Goal: Information Seeking & Learning: Learn about a topic

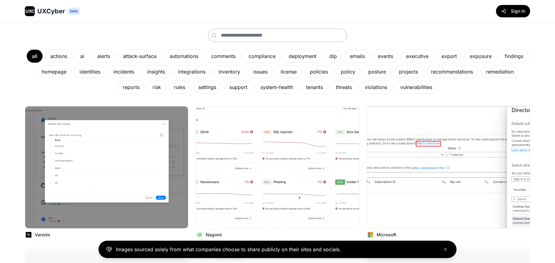
scroll to position [90, 0]
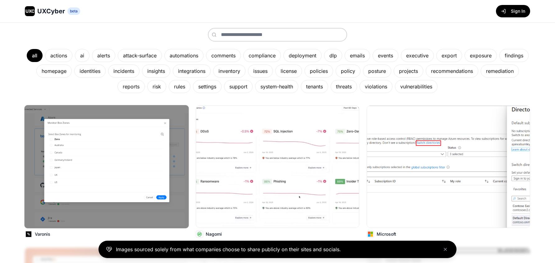
click at [112, 165] on img at bounding box center [106, 166] width 164 height 123
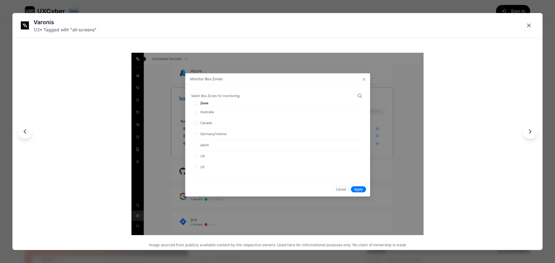
click at [530, 26] on icon "Close lightbox" at bounding box center [528, 25] width 3 height 3
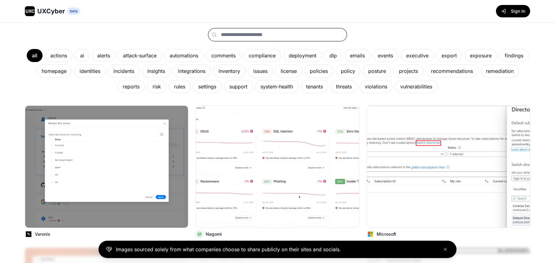
click at [232, 33] on input "text" at bounding box center [277, 35] width 139 height 14
click at [214, 35] on icon at bounding box center [214, 34] width 5 height 5
click at [234, 35] on input "*****" at bounding box center [277, 35] width 139 height 14
drag, startPoint x: 246, startPoint y: 34, endPoint x: 223, endPoint y: 26, distance: 24.5
click at [221, 27] on div "Cyber Security UX, Uncovered. A curated source of design inspiration for produc…" at bounding box center [277, 21] width 505 height 146
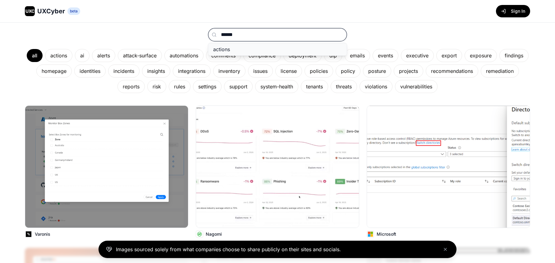
type input "******"
click at [223, 47] on span "actions" at bounding box center [221, 49] width 17 height 6
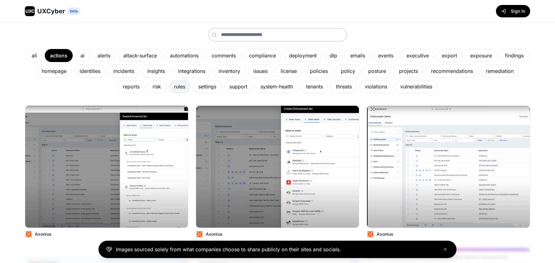
click at [183, 85] on div "rules" at bounding box center [180, 86] width 22 height 13
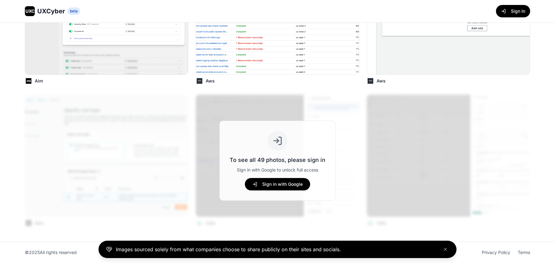
scroll to position [243, 0]
click at [63, 100] on div "To see all 49 photos, please sign in Sign in with Google to unlock full access …" at bounding box center [277, 161] width 505 height 133
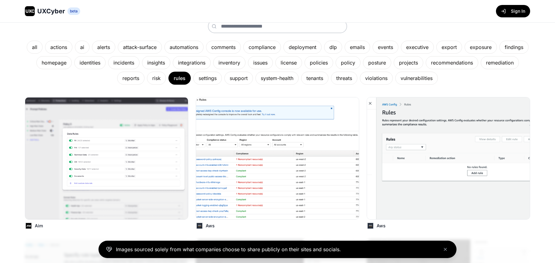
scroll to position [98, 0]
click at [446, 250] on icon "Close banner" at bounding box center [445, 249] width 5 height 5
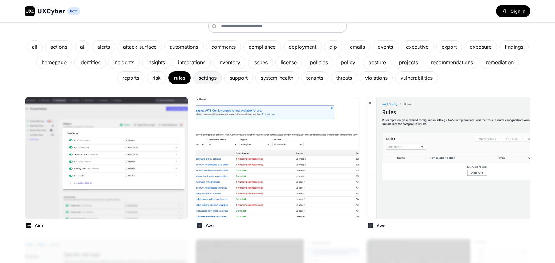
click at [212, 79] on div "settings" at bounding box center [207, 77] width 29 height 13
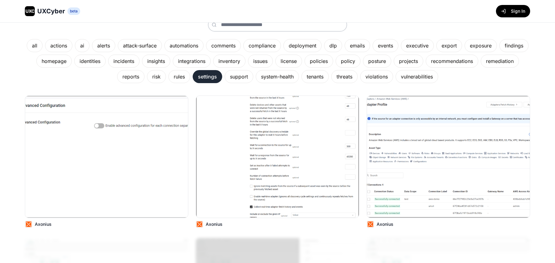
scroll to position [98, 0]
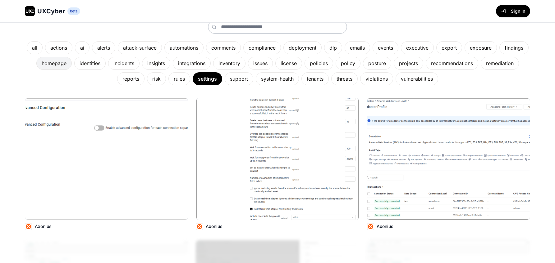
click at [61, 64] on div "homepage" at bounding box center [53, 63] width 35 height 13
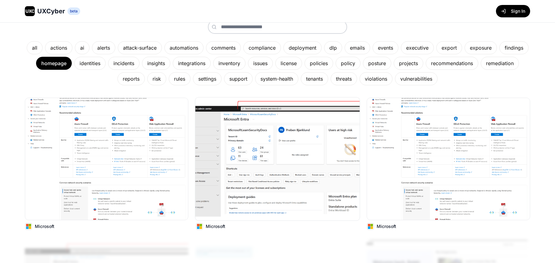
click at [279, 143] on img at bounding box center [277, 159] width 164 height 123
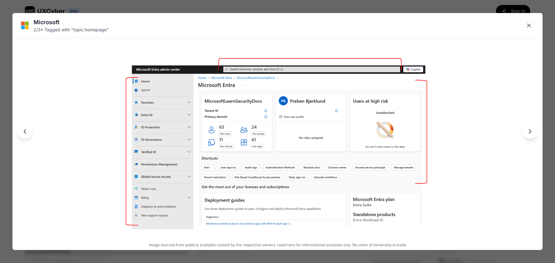
click at [529, 133] on icon "Next image" at bounding box center [530, 132] width 2 height 4
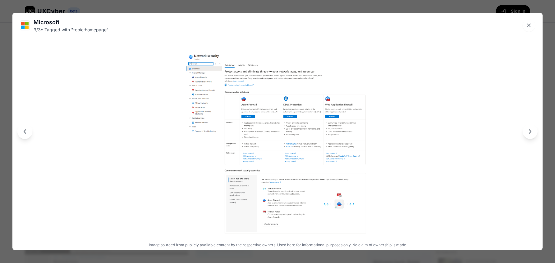
click at [529, 133] on icon "Next image" at bounding box center [530, 132] width 2 height 4
click at [530, 26] on icon "Close lightbox" at bounding box center [529, 25] width 6 height 6
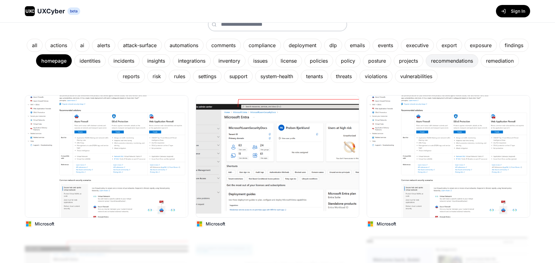
scroll to position [101, 0]
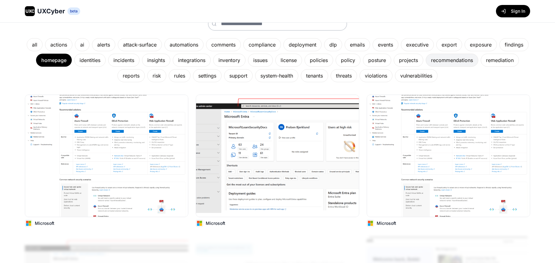
click at [464, 61] on div "recommendations" at bounding box center [452, 60] width 52 height 13
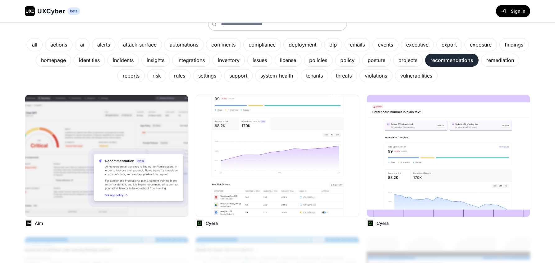
click at [464, 61] on div "recommendations" at bounding box center [451, 60] width 53 height 13
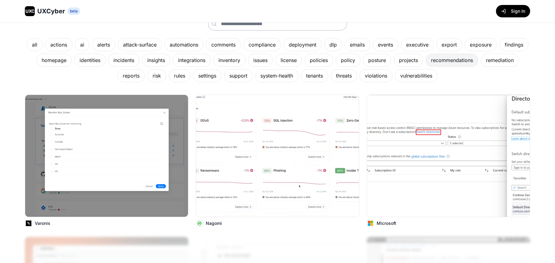
scroll to position [101, 0]
click at [475, 42] on div "exposure" at bounding box center [480, 44] width 32 height 13
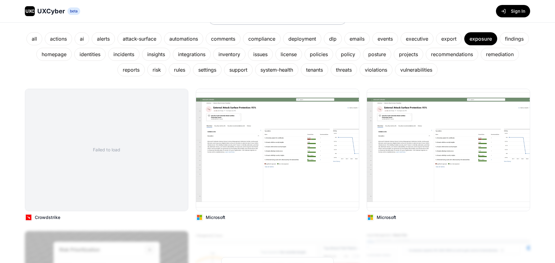
scroll to position [108, 0]
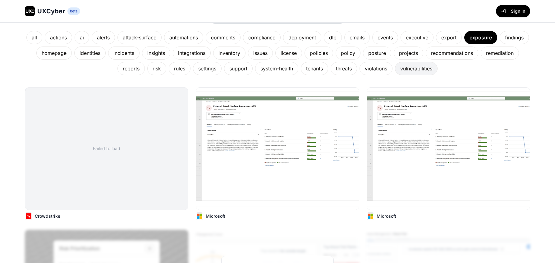
click at [419, 71] on div "vulnerabilities" at bounding box center [416, 68] width 43 height 13
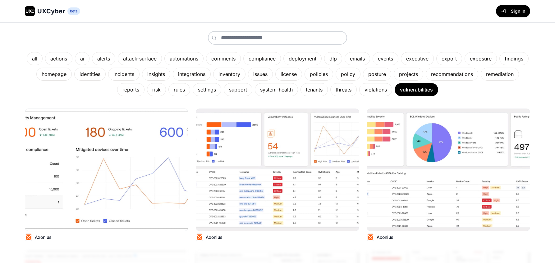
scroll to position [86, 0]
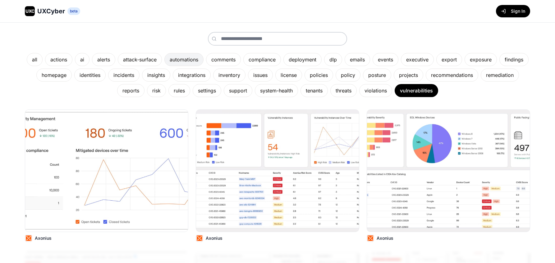
click at [178, 60] on div "automations" at bounding box center [183, 59] width 39 height 13
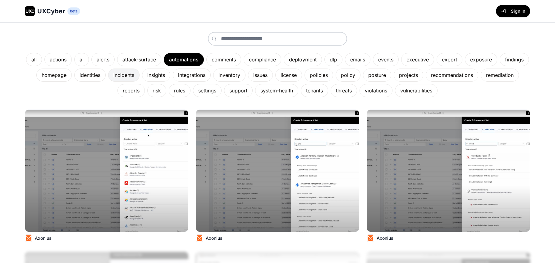
click at [134, 78] on div "incidents" at bounding box center [123, 75] width 31 height 13
